Goal: Task Accomplishment & Management: Manage account settings

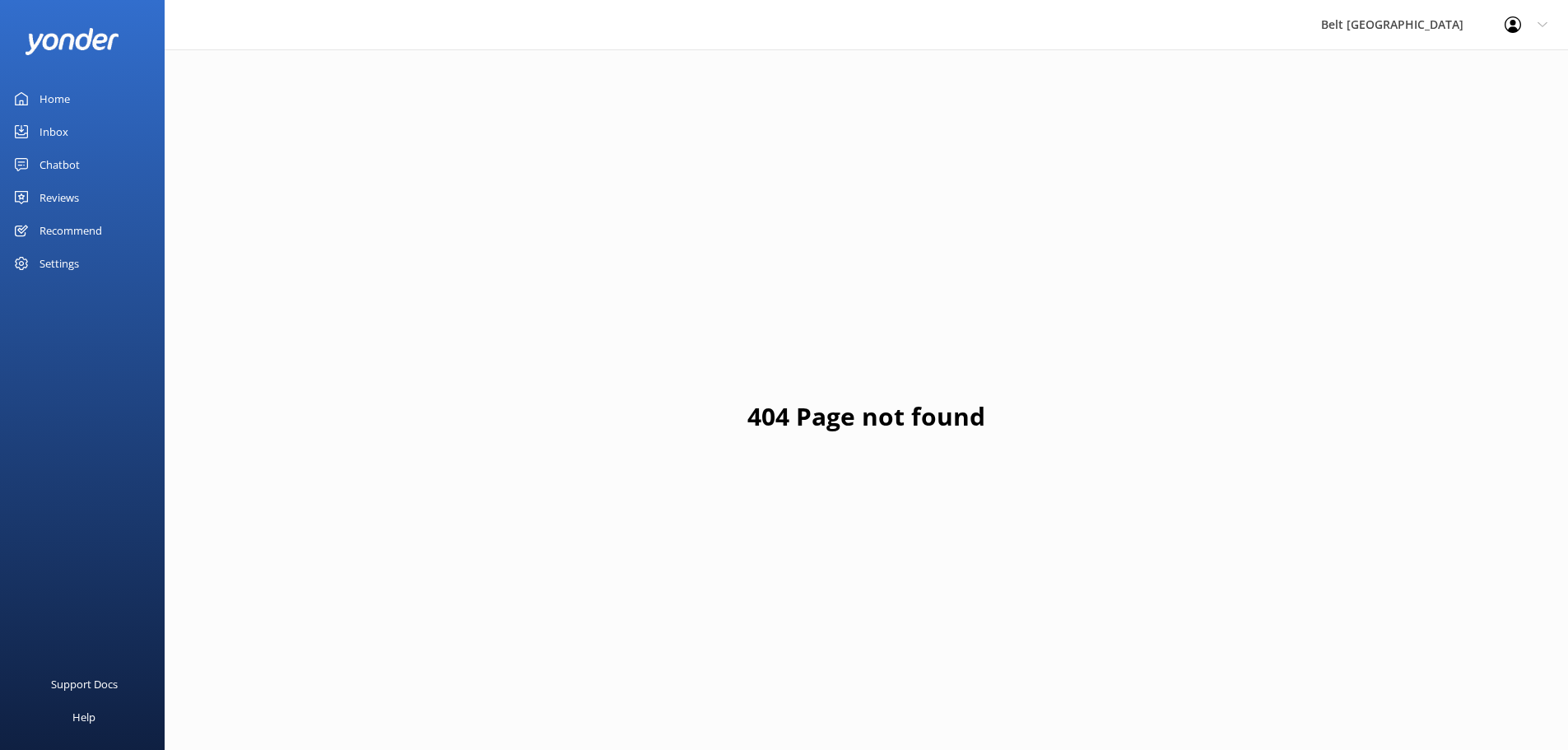
click at [62, 195] on div "Reviews" at bounding box center [59, 198] width 39 height 33
